Goal: Information Seeking & Learning: Learn about a topic

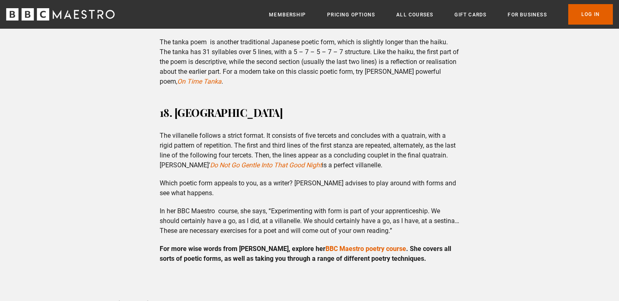
scroll to position [3584, 0]
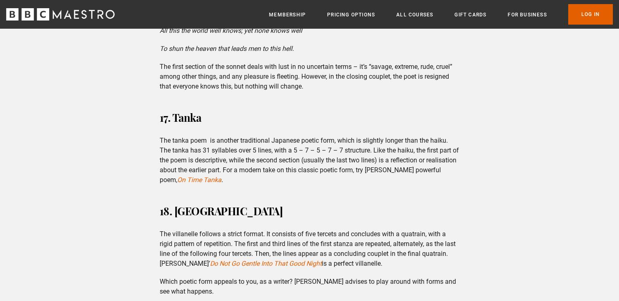
click at [243, 142] on p "The tanka poem is another traditional Japanese poetic form, which is slightly l…" at bounding box center [310, 160] width 300 height 49
drag, startPoint x: 291, startPoint y: 142, endPoint x: 342, endPoint y: 139, distance: 50.9
click at [342, 139] on p "The tanka poem is another traditional Japanese poetic form, which is slightly l…" at bounding box center [310, 160] width 300 height 49
copy p "5 – 7 – 5 – 7 – 7"
click at [221, 176] on em "On Time Tanka" at bounding box center [199, 180] width 44 height 8
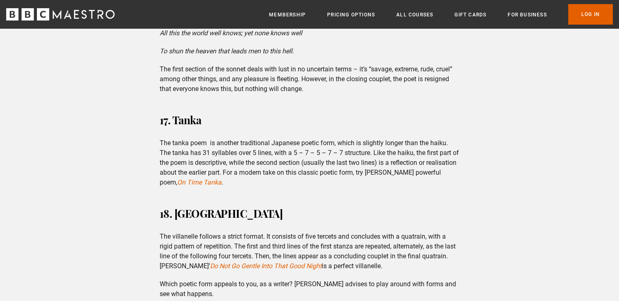
scroll to position [3581, 0]
